Goal: Information Seeking & Learning: Learn about a topic

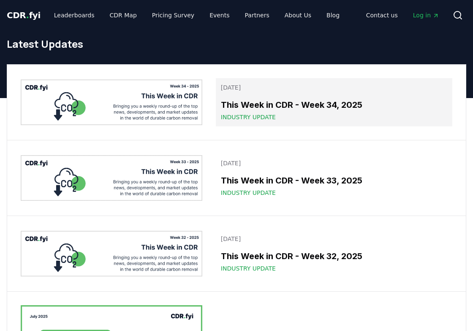
click at [254, 107] on h3 "This Week in CDR - Week 34, 2025" at bounding box center [334, 105] width 227 height 13
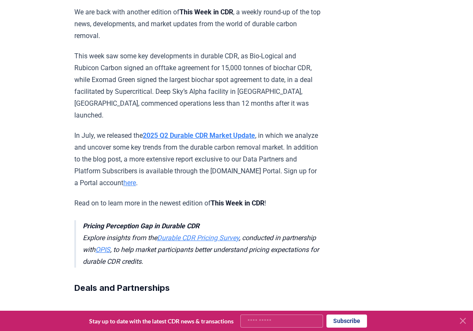
scroll to position [169, 0]
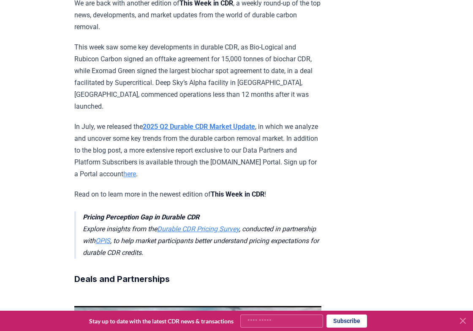
click at [181, 123] on strong "2025 Q2 Durable CDR Market Update" at bounding box center [199, 127] width 112 height 8
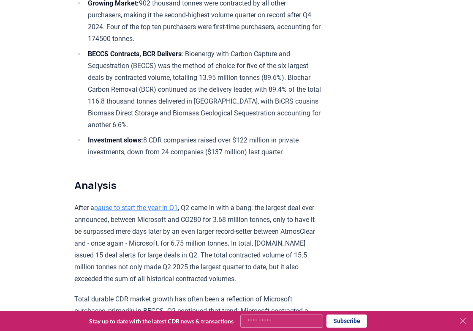
scroll to position [498, 0]
